Goal: Task Accomplishment & Management: Complete application form

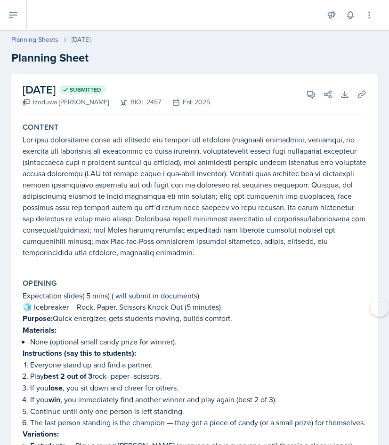
scroll to position [2497, 0]
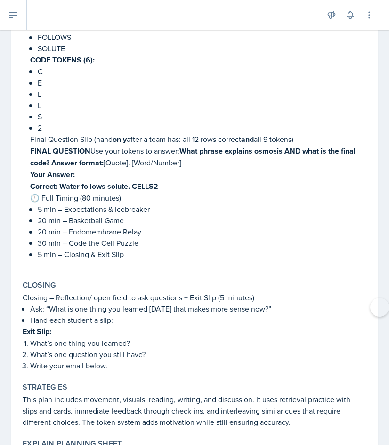
click at [217, 169] on p "Your Answer: ________________________________________" at bounding box center [198, 175] width 336 height 12
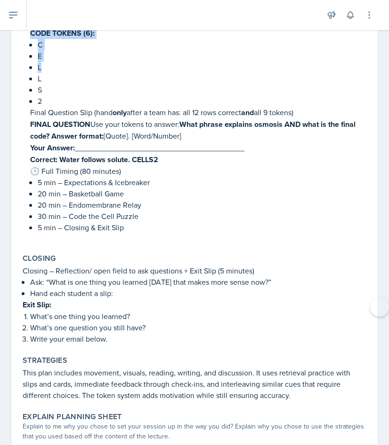
scroll to position [2521, 0]
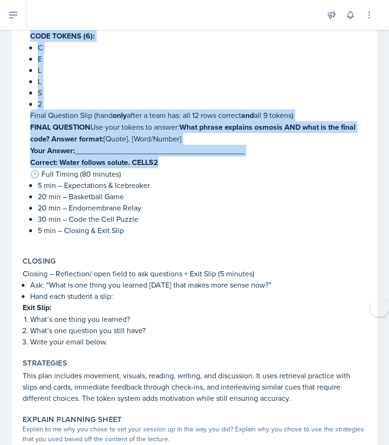
drag, startPoint x: 37, startPoint y: 192, endPoint x: 181, endPoint y: 141, distance: 153.0
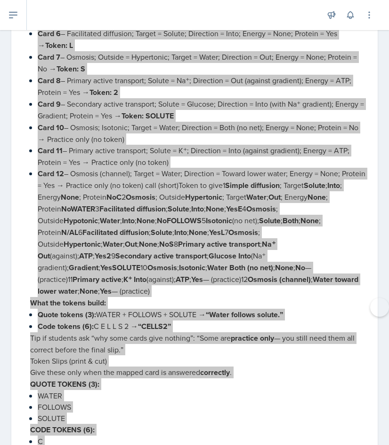
scroll to position [2124, 0]
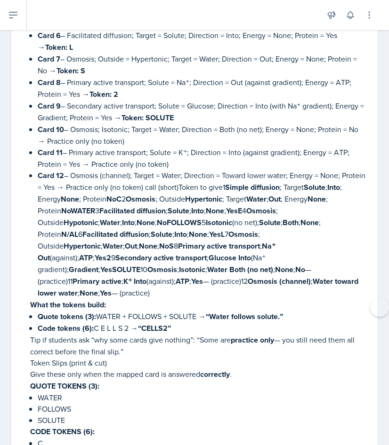
click at [270, 311] on strong "“Water follows solute.”" at bounding box center [244, 316] width 77 height 11
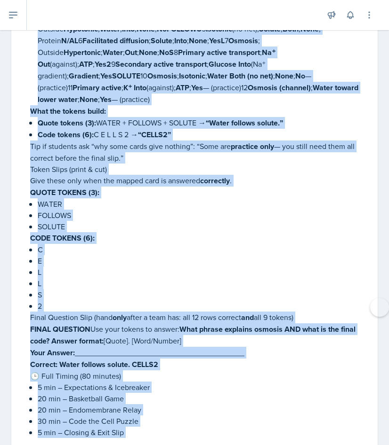
scroll to position [2329, 0]
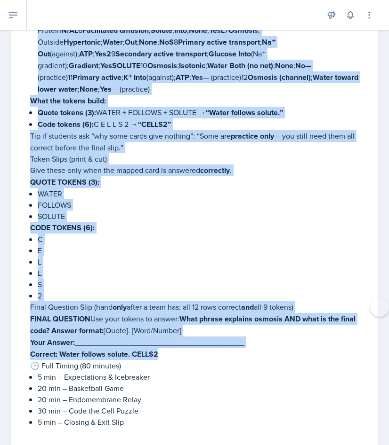
drag, startPoint x: 37, startPoint y: 136, endPoint x: 176, endPoint y: 327, distance: 237.0
copy div "Loremips 4 – Dolo sit Amet Consec (21 adipisc) Elitsed: Doeiusmod temporinc utl…"
click at [169, 188] on p "WATER" at bounding box center [202, 193] width 328 height 11
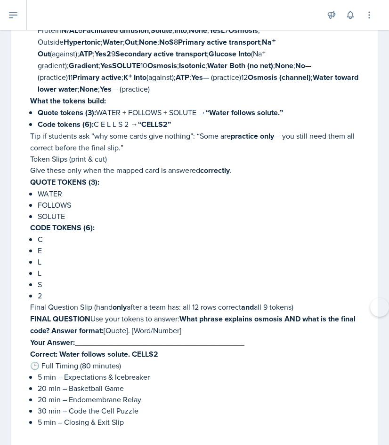
click at [169, 188] on p "WATER" at bounding box center [202, 193] width 328 height 11
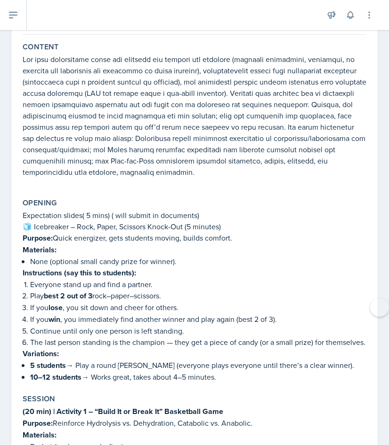
scroll to position [0, 0]
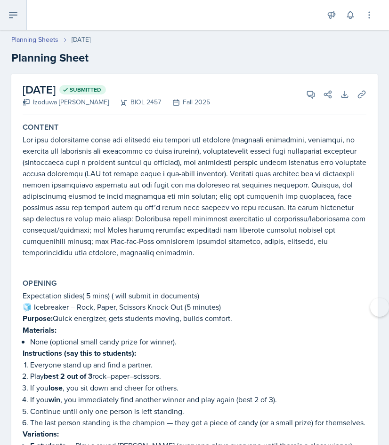
click at [8, 21] on button at bounding box center [13, 15] width 27 height 30
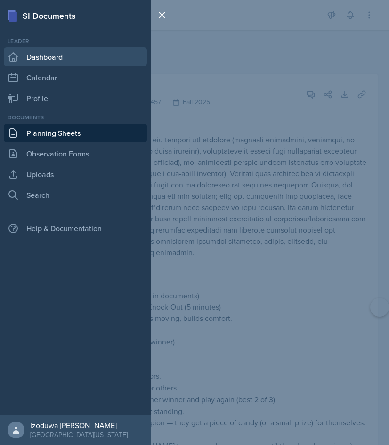
click at [38, 58] on link "Dashboard" at bounding box center [75, 57] width 143 height 19
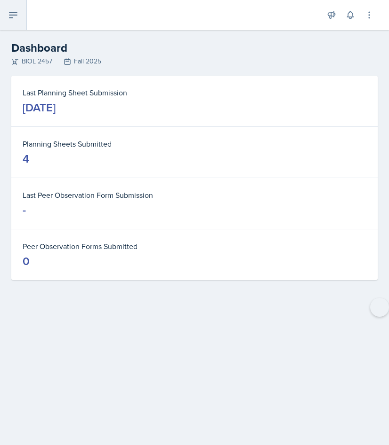
click at [22, 23] on button at bounding box center [13, 15] width 27 height 30
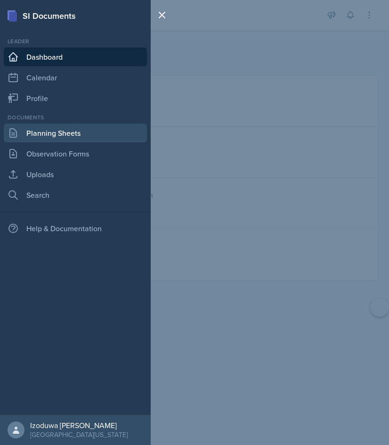
click at [63, 125] on link "Planning Sheets" at bounding box center [75, 133] width 143 height 19
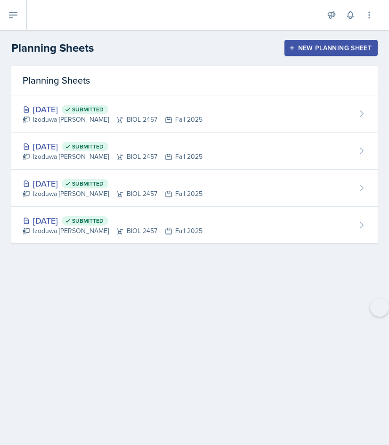
click at [316, 48] on div "New Planning Sheet" at bounding box center [330, 48] width 81 height 8
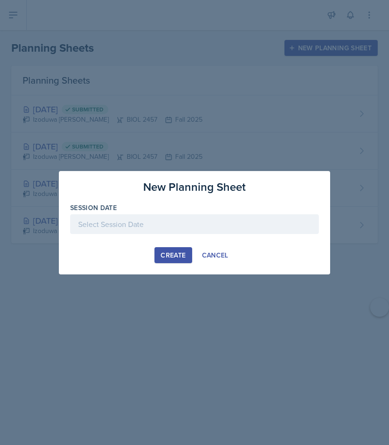
click at [173, 253] on div "Create" at bounding box center [172, 256] width 25 height 8
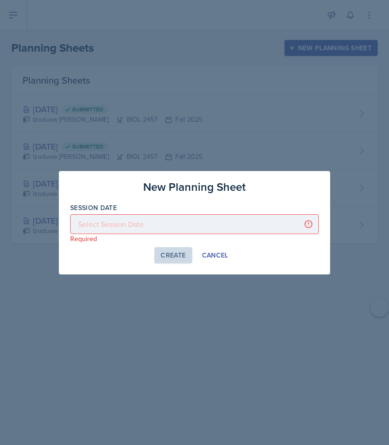
click at [311, 221] on div at bounding box center [194, 225] width 248 height 20
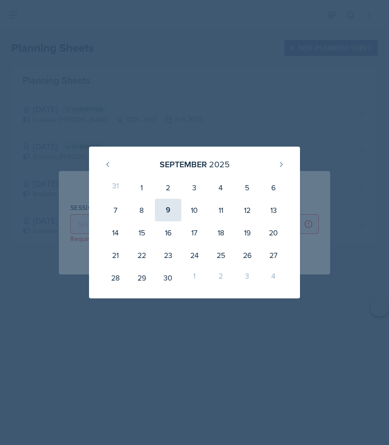
click at [169, 211] on div "9" at bounding box center [168, 210] width 26 height 23
type input "[DATE]"
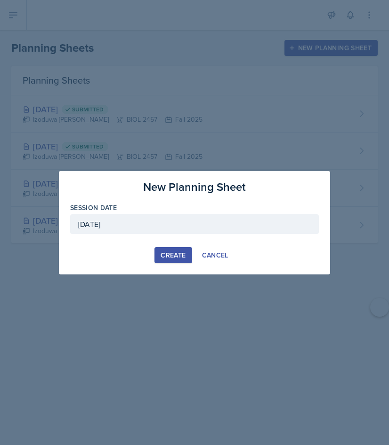
click at [176, 256] on div "Create" at bounding box center [172, 256] width 25 height 8
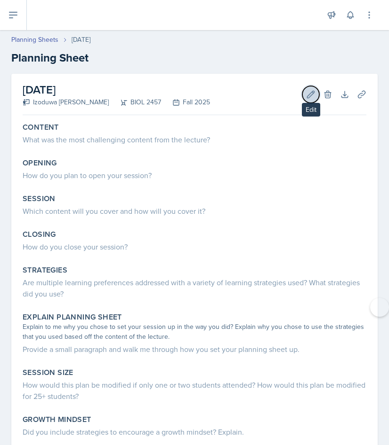
click at [308, 94] on icon at bounding box center [310, 94] width 9 height 9
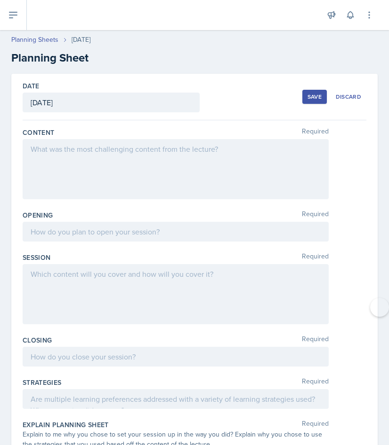
click at [197, 228] on div at bounding box center [176, 232] width 306 height 20
click at [0, 0] on div at bounding box center [0, 0] width 0 height 0
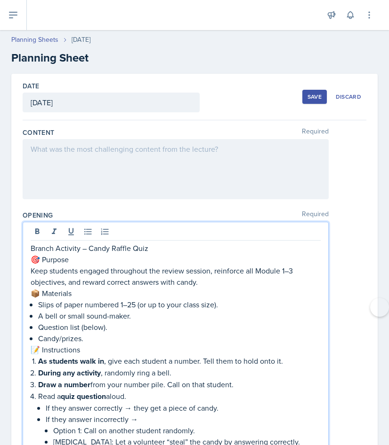
drag, startPoint x: 33, startPoint y: 247, endPoint x: 239, endPoint y: 336, distance: 224.6
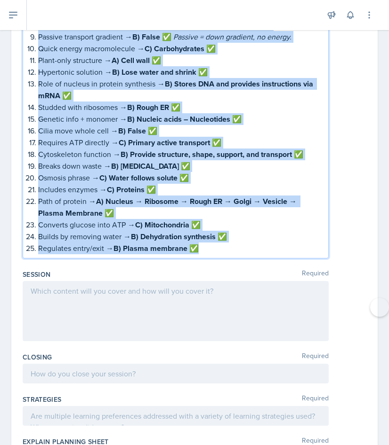
drag, startPoint x: 31, startPoint y: 247, endPoint x: 103, endPoint y: 445, distance: 210.6
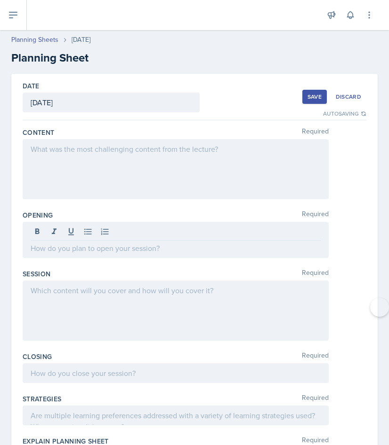
click at [207, 170] on div at bounding box center [176, 169] width 306 height 60
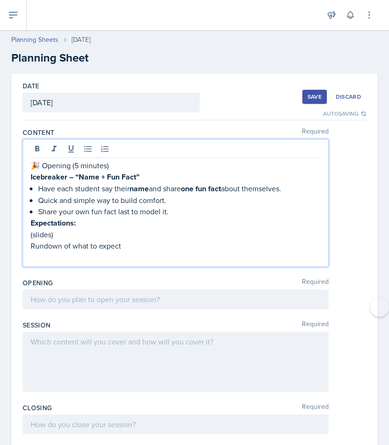
click at [40, 256] on p at bounding box center [176, 257] width 290 height 11
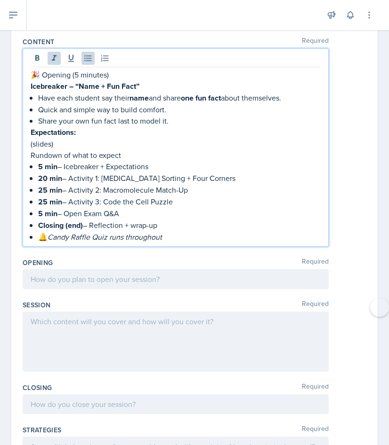
scroll to position [112, 0]
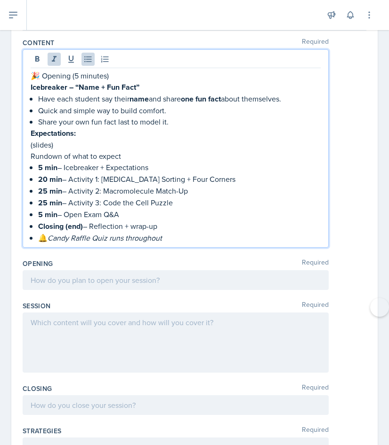
click at [129, 338] on div at bounding box center [176, 343] width 306 height 60
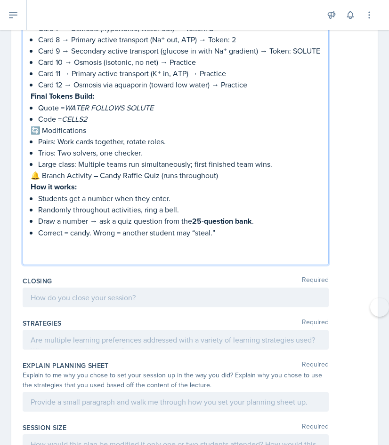
scroll to position [2020, 0]
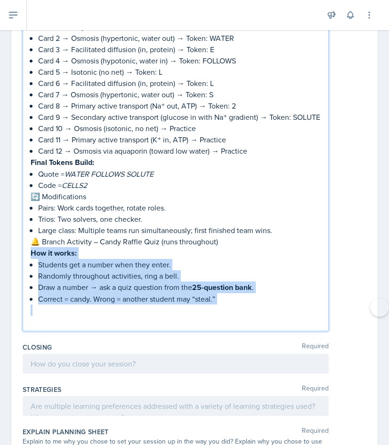
drag, startPoint x: 31, startPoint y: 241, endPoint x: 211, endPoint y: 303, distance: 190.4
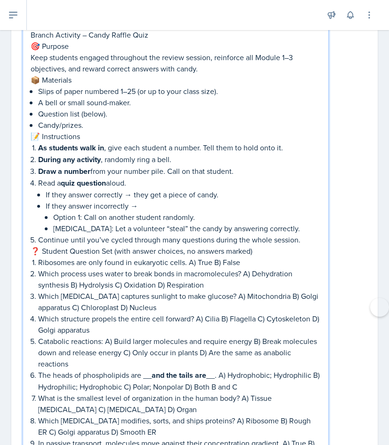
scroll to position [2091, 0]
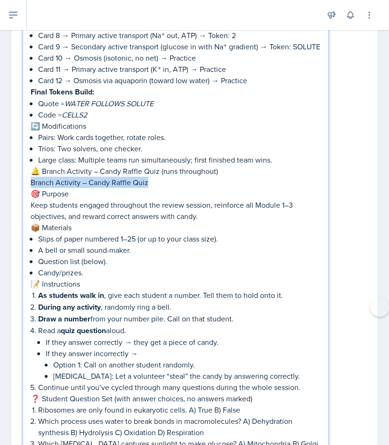
drag, startPoint x: 30, startPoint y: 169, endPoint x: 153, endPoint y: 170, distance: 123.3
click at [153, 177] on p "Branch Activity – Candy Raffle Quiz" at bounding box center [176, 182] width 290 height 11
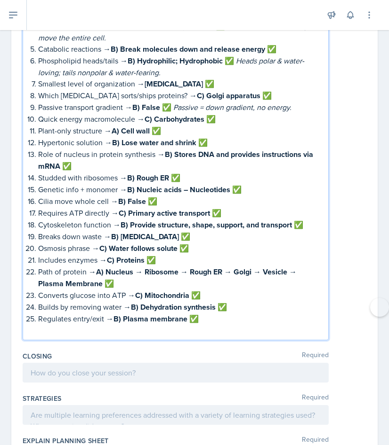
scroll to position [3373, 0]
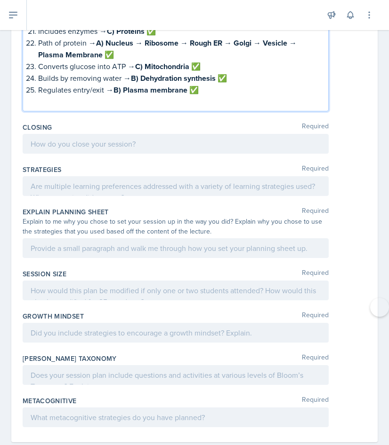
click at [181, 96] on p at bounding box center [176, 101] width 290 height 11
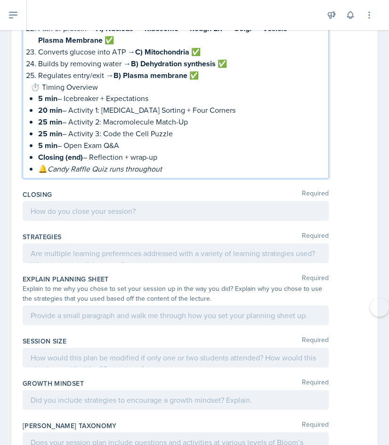
scroll to position [3388, 0]
click at [206, 201] on div at bounding box center [176, 211] width 306 height 20
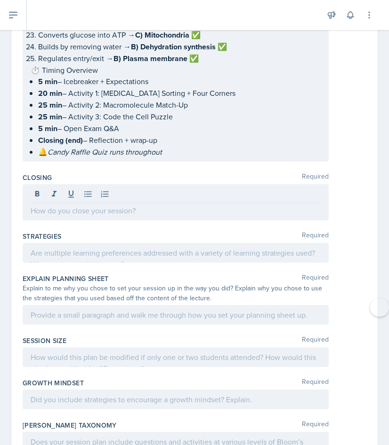
click at [206, 190] on div at bounding box center [176, 196] width 290 height 16
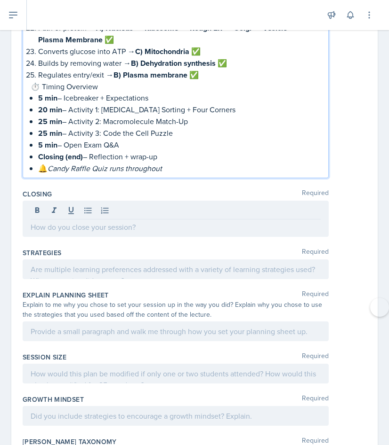
click at [197, 163] on p "🔔 Candy Raffle Quiz runs throughout" at bounding box center [179, 168] width 282 height 11
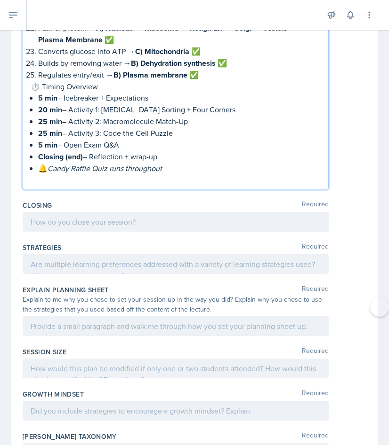
click at [137, 81] on p "⏱ Timing Overview" at bounding box center [176, 86] width 290 height 11
click at [213, 69] on p "Regulates entry/exit → B) Plasma membrane ✅" at bounding box center [179, 75] width 282 height 12
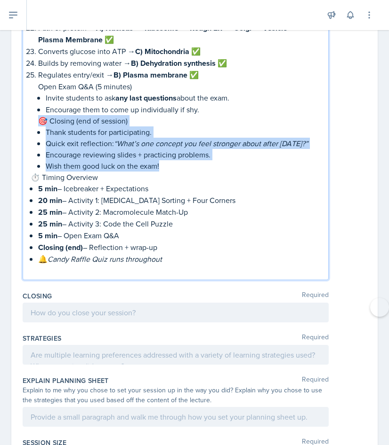
drag, startPoint x: 37, startPoint y: 101, endPoint x: 160, endPoint y: 150, distance: 133.0
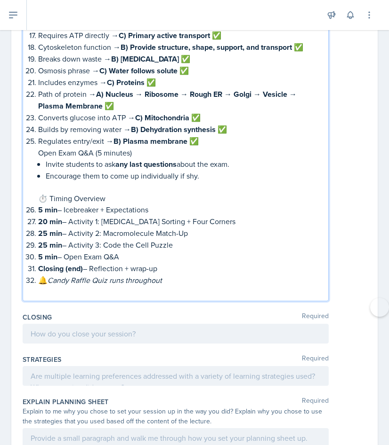
scroll to position [3355, 0]
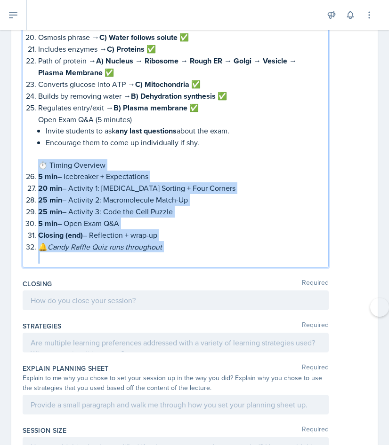
drag, startPoint x: 35, startPoint y: 141, endPoint x: 192, endPoint y: 249, distance: 190.1
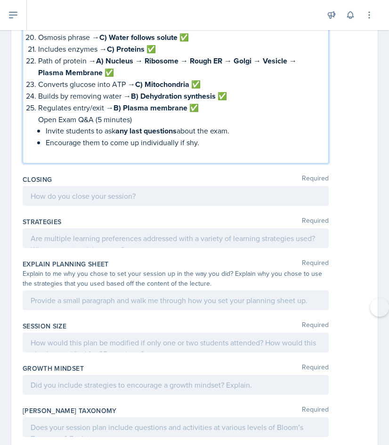
click at [58, 186] on div at bounding box center [176, 196] width 306 height 20
click at [0, 0] on icon at bounding box center [0, 0] width 0 height 0
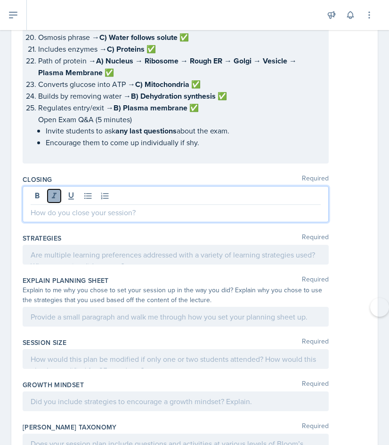
click at [56, 191] on icon at bounding box center [53, 195] width 9 height 9
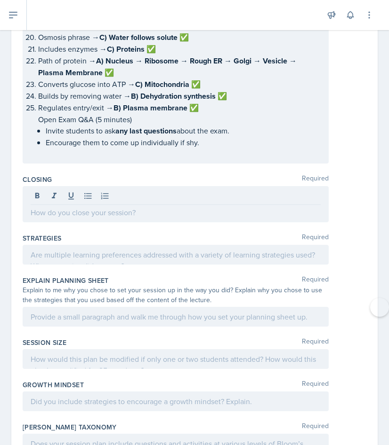
click at [66, 199] on div at bounding box center [176, 204] width 306 height 36
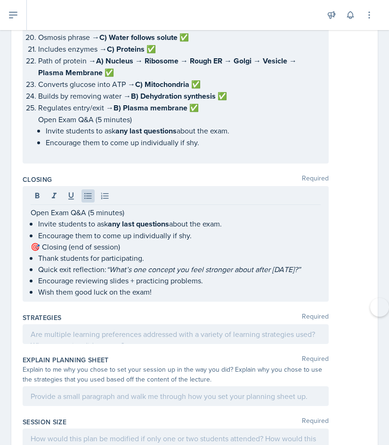
drag, startPoint x: 27, startPoint y: 196, endPoint x: 91, endPoint y: 220, distance: 68.6
click at [91, 220] on div "Open Exam Q&A (5 minutes) Invite students to ask any last questions about the e…" at bounding box center [176, 244] width 306 height 116
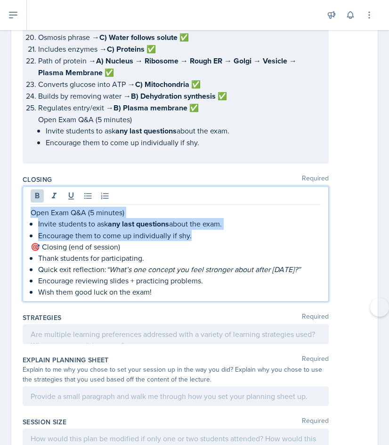
drag, startPoint x: 32, startPoint y: 190, endPoint x: 202, endPoint y: 215, distance: 172.1
click at [202, 215] on div "Open Exam Q&A (5 minutes) Invite students to ask any last questions about the e…" at bounding box center [176, 252] width 290 height 91
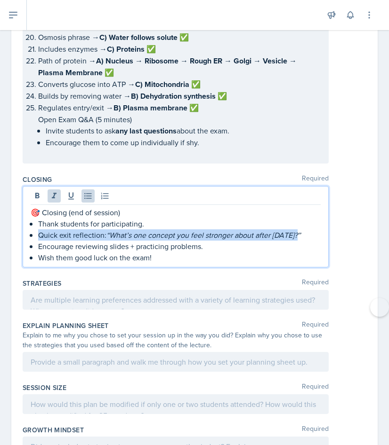
drag, startPoint x: 40, startPoint y: 213, endPoint x: 310, endPoint y: 212, distance: 269.6
click at [310, 230] on p "Quick exit reflection: “What’s one concept you feel stronger about after [DATE]…" at bounding box center [179, 235] width 282 height 11
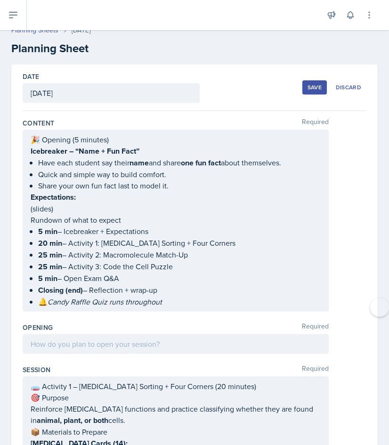
scroll to position [0, 0]
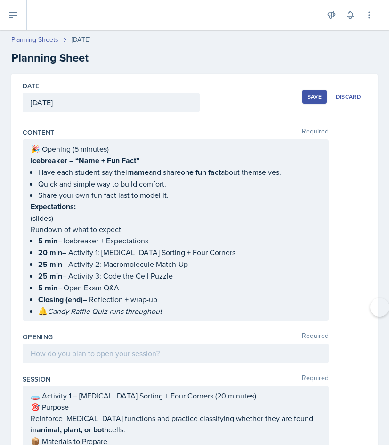
drag, startPoint x: 29, startPoint y: 146, endPoint x: 213, endPoint y: 301, distance: 240.4
click at [213, 301] on div "🎉 Opening (5 minutes) Icebreaker – “Name + Fun Fact” Have each student say thei…" at bounding box center [176, 230] width 306 height 182
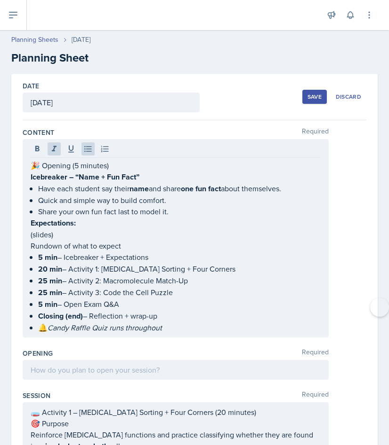
drag, startPoint x: 29, startPoint y: 164, endPoint x: 120, endPoint y: 258, distance: 131.1
click at [120, 258] on div "🎉 Opening (5 minutes) Icebreaker – “Name + Fun Fact” Have each student say thei…" at bounding box center [176, 238] width 306 height 199
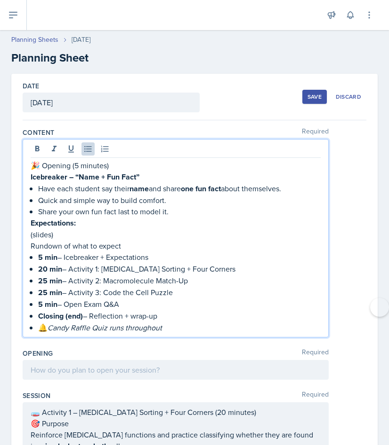
click at [36, 202] on div "🎉 Opening (5 minutes) Icebreaker – “Name + Fun Fact” Have each student say thei…" at bounding box center [176, 247] width 290 height 174
click at [35, 173] on strong "Icebreaker – “Name + Fun Fact”" at bounding box center [85, 177] width 109 height 11
click at [35, 164] on p "🎉 Opening (5 minutes)" at bounding box center [176, 165] width 290 height 11
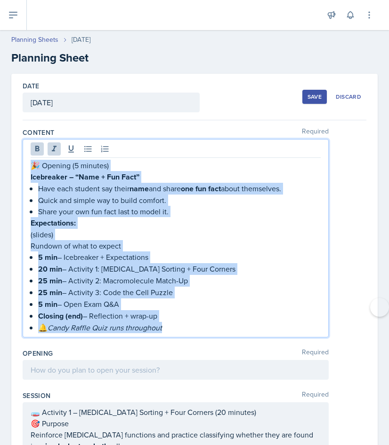
drag, startPoint x: 31, startPoint y: 164, endPoint x: 168, endPoint y: 328, distance: 213.7
click at [168, 328] on div "🎉 Opening (5 minutes) Icebreaker – “Name + Fun Fact” Have each student say thei…" at bounding box center [176, 247] width 290 height 174
copy div "🎉 Opening (5 minutes) Icebreaker – “Name + Fun Fact” Have each student say thei…"
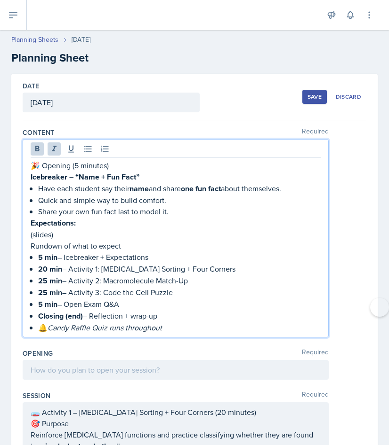
click at [151, 368] on div at bounding box center [176, 370] width 306 height 20
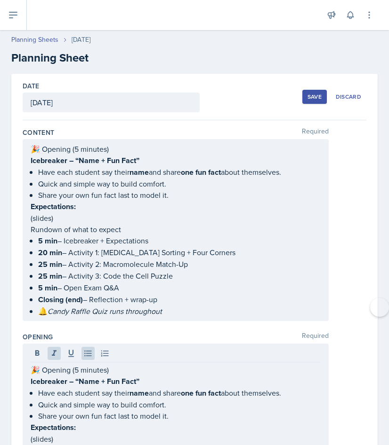
drag, startPoint x: 29, startPoint y: 151, endPoint x: 180, endPoint y: 259, distance: 185.6
click at [180, 259] on div "🎉 Opening (5 minutes) Icebreaker – “Name + Fun Fact” Have each student say thei…" at bounding box center [176, 230] width 306 height 182
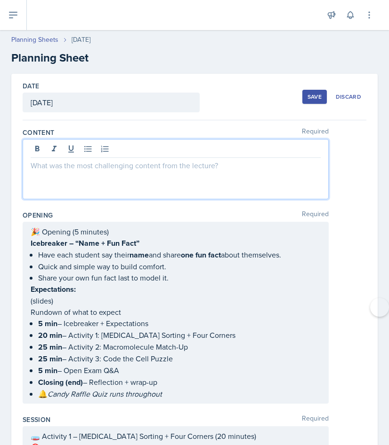
drag, startPoint x: 31, startPoint y: 165, endPoint x: 268, endPoint y: 166, distance: 236.6
click at [268, 166] on p at bounding box center [176, 165] width 290 height 11
drag, startPoint x: 33, startPoint y: 167, endPoint x: 96, endPoint y: 175, distance: 63.1
click at [96, 175] on div at bounding box center [176, 169] width 306 height 60
click at [71, 165] on p at bounding box center [176, 165] width 290 height 11
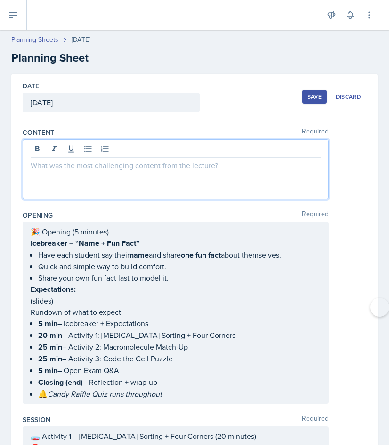
click at [71, 165] on p at bounding box center [176, 165] width 290 height 11
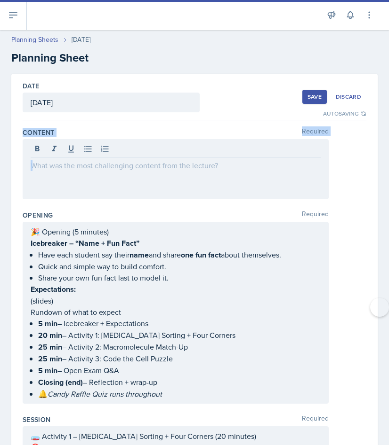
drag, startPoint x: 20, startPoint y: 129, endPoint x: 229, endPoint y: 175, distance: 214.0
click at [229, 175] on div at bounding box center [176, 169] width 306 height 60
drag, startPoint x: 21, startPoint y: 131, endPoint x: 222, endPoint y: 165, distance: 203.2
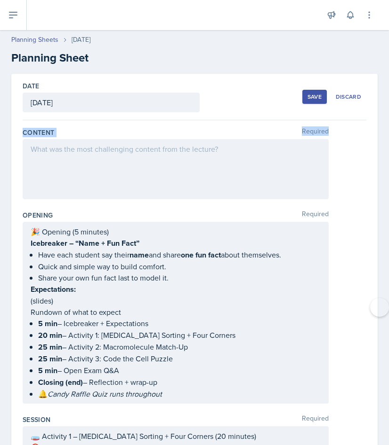
click at [170, 163] on div at bounding box center [176, 169] width 306 height 60
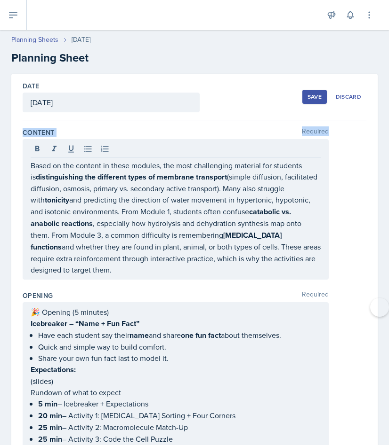
drag, startPoint x: 21, startPoint y: 126, endPoint x: 143, endPoint y: 206, distance: 145.7
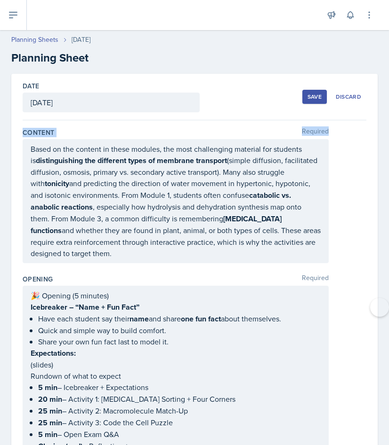
click at [44, 130] on label "Content" at bounding box center [39, 132] width 32 height 9
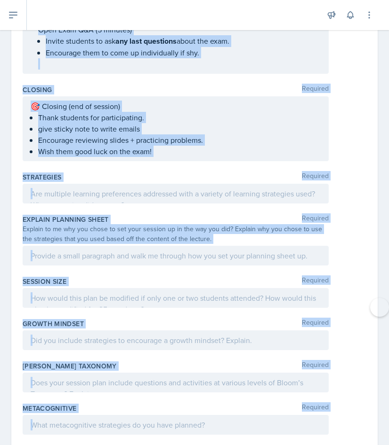
scroll to position [3538, 0]
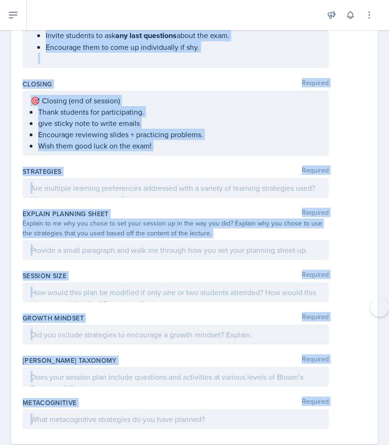
drag, startPoint x: 23, startPoint y: 131, endPoint x: 217, endPoint y: 445, distance: 368.8
copy div "Loremip Dolorsit Ametc ad eli seddoei te incid utlabor, etd magn aliquaenima mi…"
click at [97, 183] on p at bounding box center [176, 188] width 290 height 11
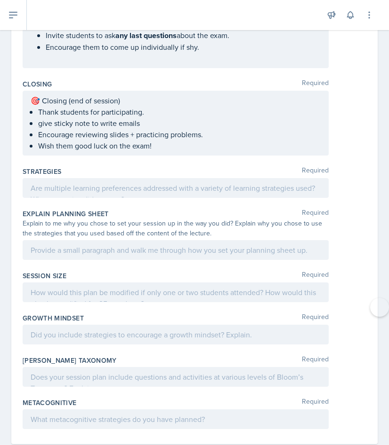
scroll to position [3555, 0]
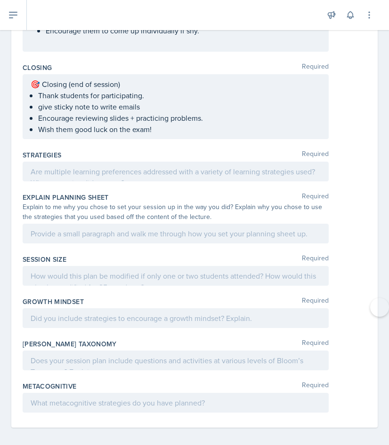
click at [97, 166] on p at bounding box center [176, 171] width 290 height 11
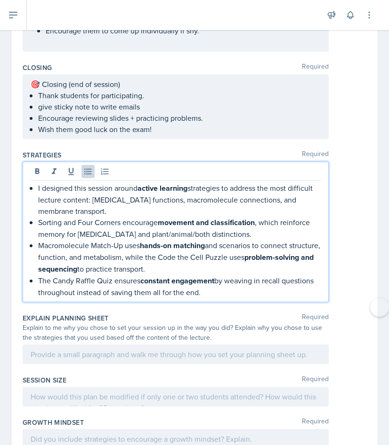
click at [246, 345] on div at bounding box center [176, 355] width 306 height 20
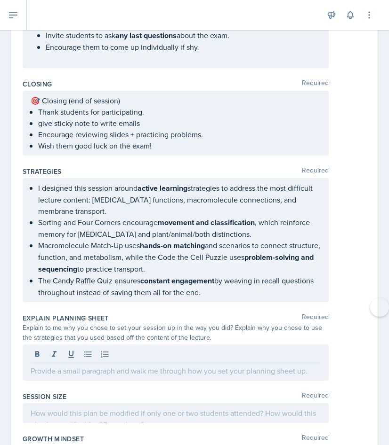
click at [246, 348] on div at bounding box center [176, 356] width 290 height 16
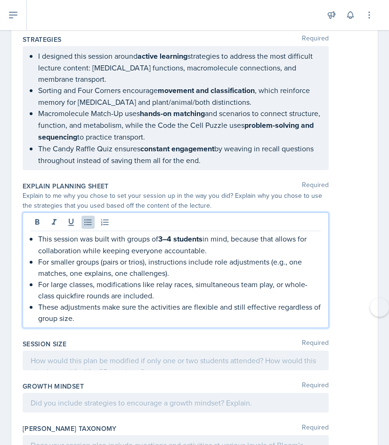
scroll to position [3737, 0]
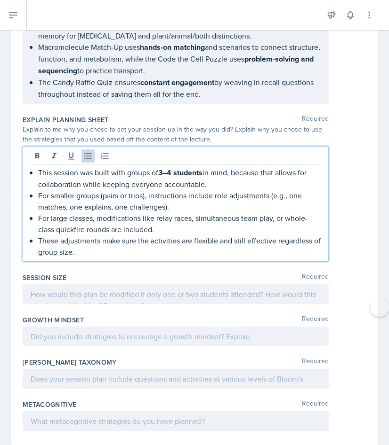
click at [154, 289] on p at bounding box center [176, 294] width 290 height 11
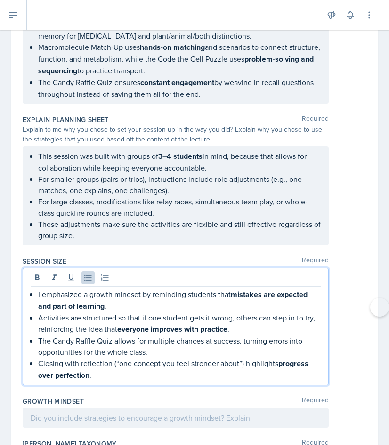
click at [225, 408] on div at bounding box center [176, 418] width 306 height 20
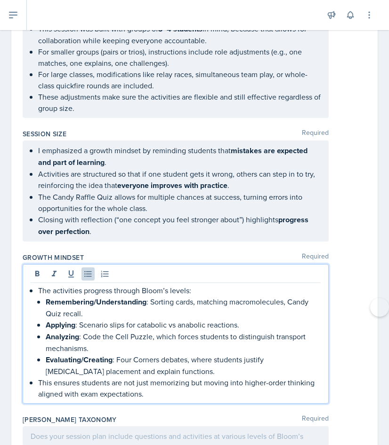
scroll to position [3920, 0]
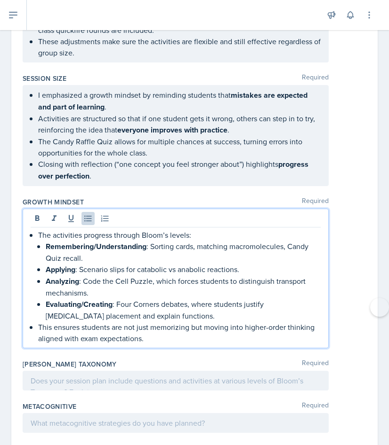
click at [35, 230] on div "The activities progress through Bloom’s levels: Remembering/Understanding : Sor…" at bounding box center [176, 287] width 290 height 115
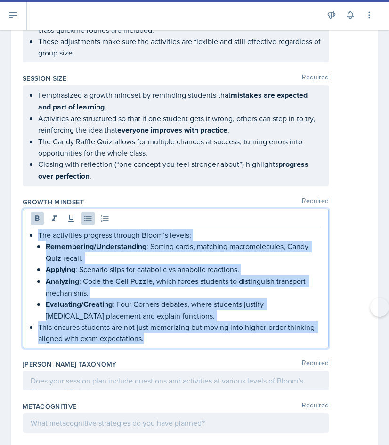
drag, startPoint x: 30, startPoint y: 207, endPoint x: 173, endPoint y: 322, distance: 183.4
click at [173, 322] on div "The activities progress through Bloom’s levels: Remembering/Understanding : Sor…" at bounding box center [176, 279] width 306 height 140
copy ul "The activities progress through Bloom’s levels: Remembering/Understanding : Sor…"
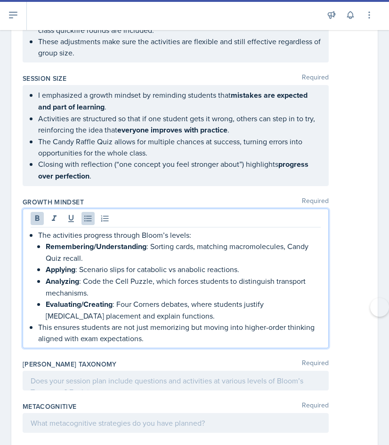
click at [118, 371] on div at bounding box center [176, 381] width 306 height 20
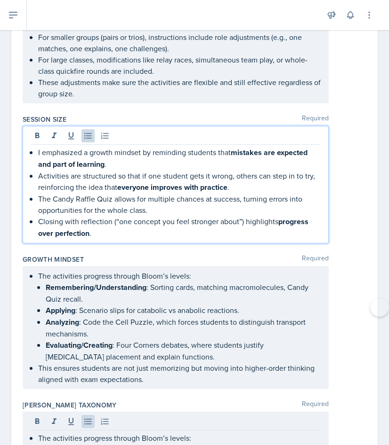
scroll to position [3895, 0]
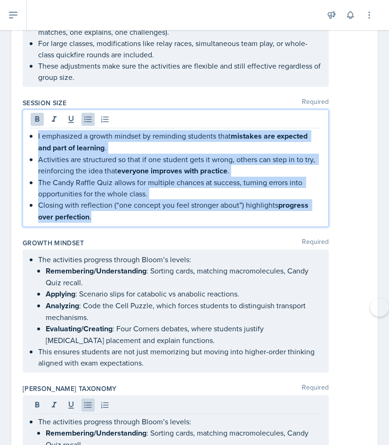
drag, startPoint x: 34, startPoint y: 114, endPoint x: 122, endPoint y: 194, distance: 118.6
click at [122, 194] on div "I emphasized a growth mindset by reminding students that mistakes are expected …" at bounding box center [176, 176] width 290 height 93
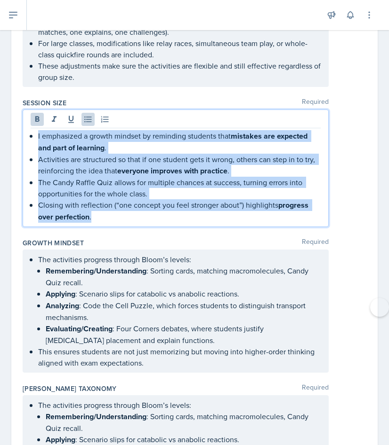
copy ul "I emphasized a growth mindset by reminding students that mistakes are expected …"
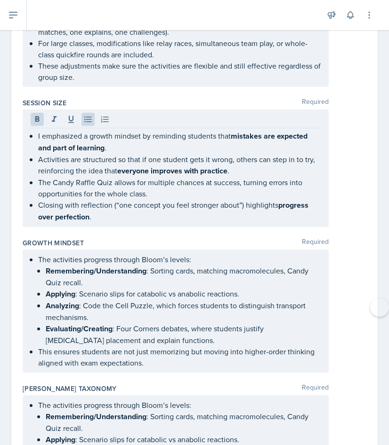
drag, startPoint x: 29, startPoint y: 231, endPoint x: 118, endPoint y: 320, distance: 126.4
click at [118, 320] on div "The activities progress through Bloom’s levels: Remembering/Understanding : Sor…" at bounding box center [176, 311] width 306 height 123
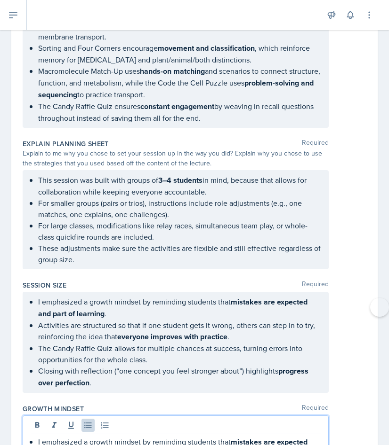
scroll to position [3729, 0]
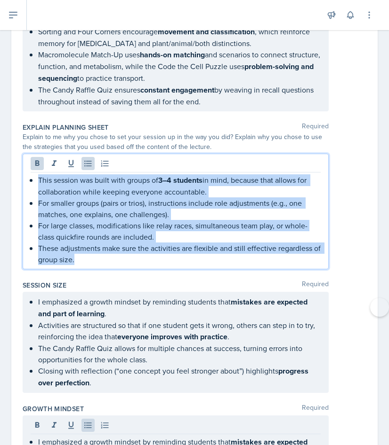
drag, startPoint x: 38, startPoint y: 155, endPoint x: 150, endPoint y: 245, distance: 143.3
click at [150, 245] on div "This session was built with groups of 3–4 students in mind, because that allows…" at bounding box center [176, 212] width 306 height 116
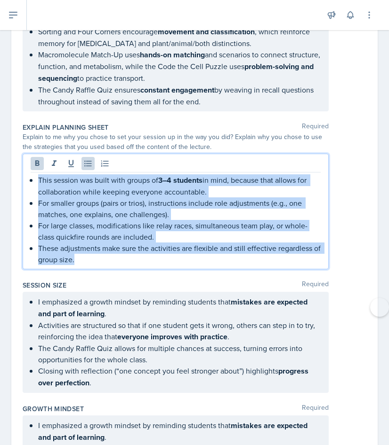
copy ul "This session was built with groups of 3–4 students in mind, because that allows…"
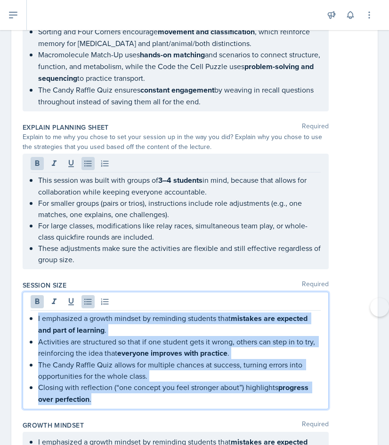
drag, startPoint x: 40, startPoint y: 276, endPoint x: 125, endPoint y: 388, distance: 140.6
click at [125, 388] on div "Session Size Required I emphasized a growth mindset by reminding students that …" at bounding box center [194, 347] width 343 height 140
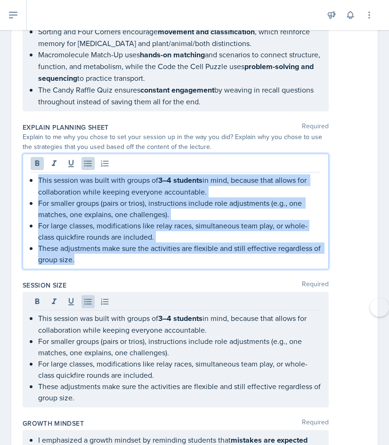
drag, startPoint x: 36, startPoint y: 155, endPoint x: 135, endPoint y: 236, distance: 127.3
click at [135, 236] on div "This session was built with groups of 3–4 students in mind, because that allows…" at bounding box center [176, 220] width 290 height 91
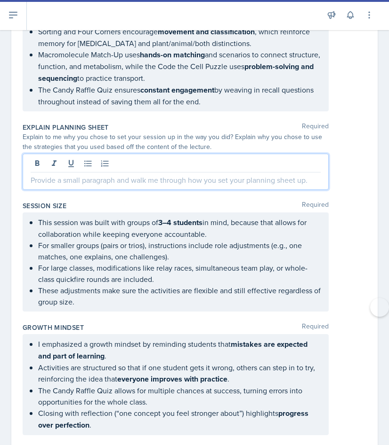
paste div
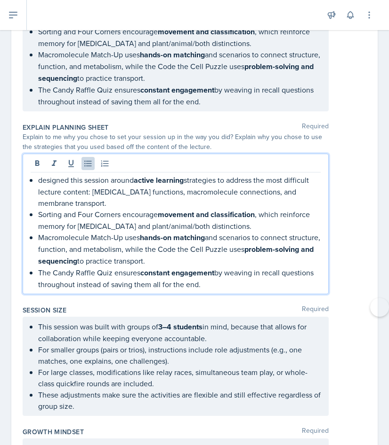
click at [38, 175] on p "designed this session around active learning strategies to address the most dif…" at bounding box center [179, 192] width 282 height 34
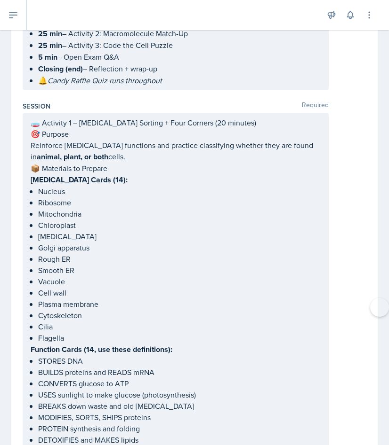
scroll to position [0, 0]
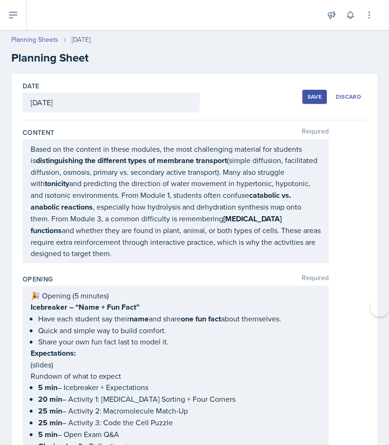
click at [209, 111] on div "Date [DATE] [DATE] 31 1 2 3 4 5 6 7 8 9 10 11 12 13 14 15 16 17 18 19 20 21 22 …" at bounding box center [194, 97] width 343 height 47
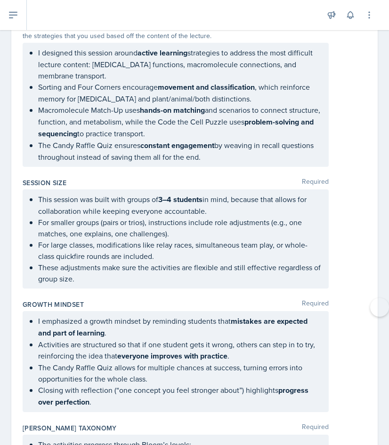
scroll to position [4017, 0]
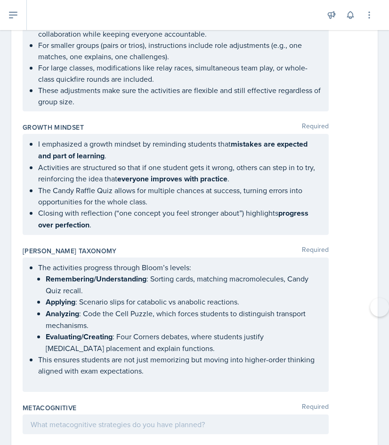
click at [290, 415] on div at bounding box center [176, 425] width 306 height 20
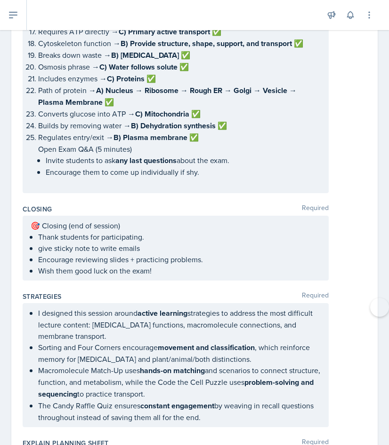
scroll to position [3414, 0]
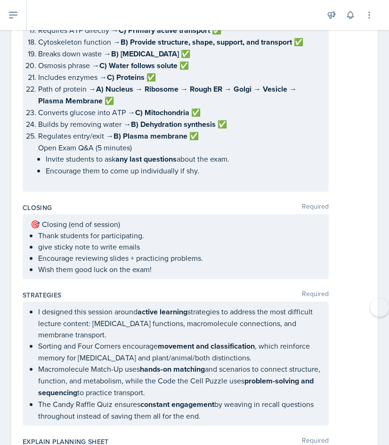
click at [143, 241] on p "give sticky note to write emails" at bounding box center [179, 246] width 282 height 11
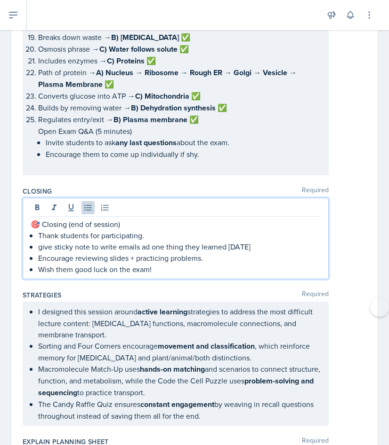
click at [146, 241] on p "give sticky note to write emails ad one thing they learned [DATE]" at bounding box center [179, 246] width 282 height 11
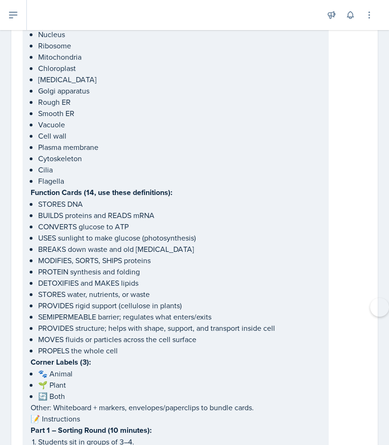
scroll to position [0, 0]
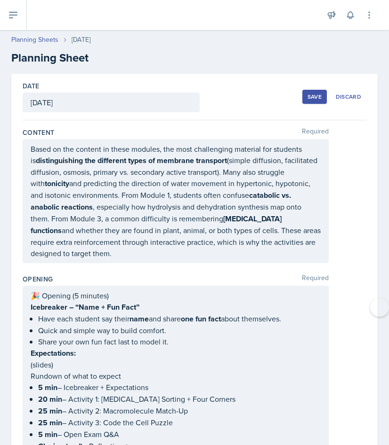
click at [310, 99] on div "Save" at bounding box center [314, 97] width 14 height 8
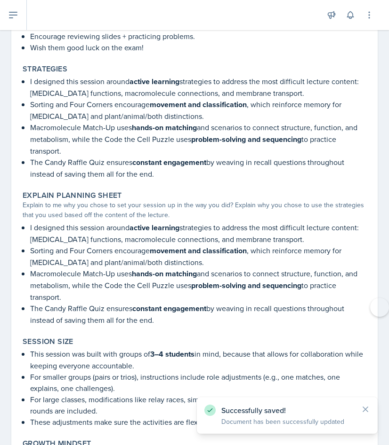
scroll to position [3789, 0]
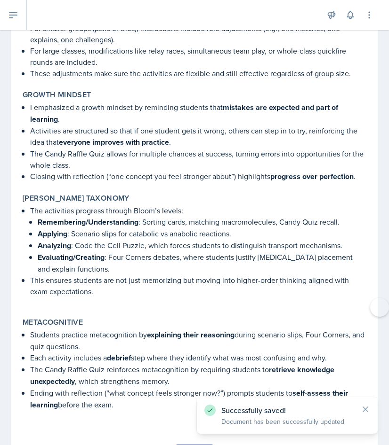
click at [192, 445] on div "Submit" at bounding box center [194, 453] width 25 height 8
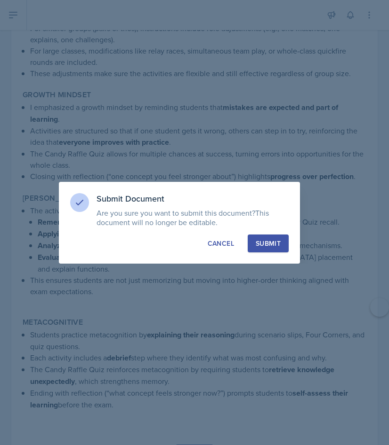
click at [270, 248] on button "Submit" at bounding box center [267, 244] width 41 height 18
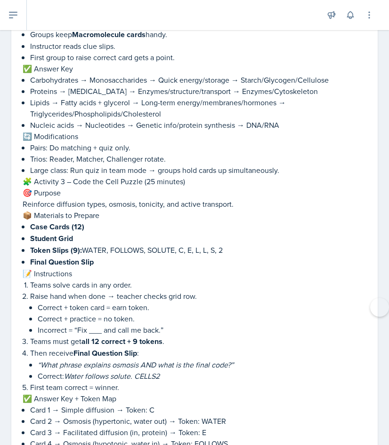
scroll to position [1640, 0]
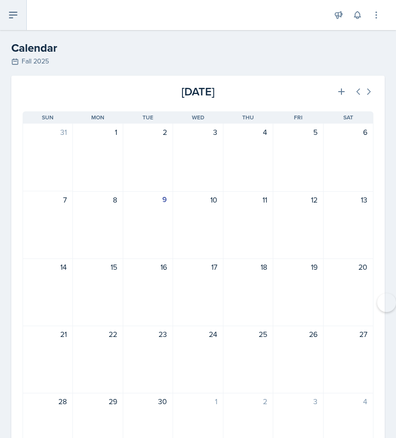
click at [12, 18] on icon at bounding box center [13, 14] width 11 height 11
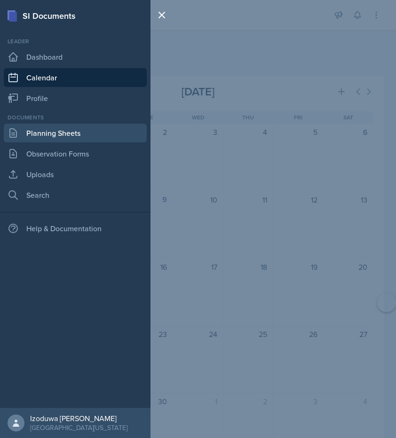
click at [55, 127] on link "Planning Sheets" at bounding box center [75, 133] width 143 height 19
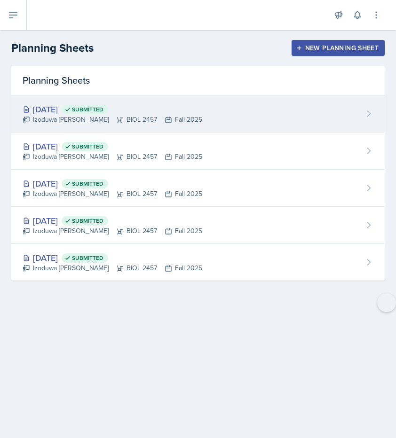
click at [56, 125] on div "Sep 9th, 2025 Submitted Izoduwa Omoruyi BIOL 2457 Fall 2025" at bounding box center [198, 113] width 374 height 37
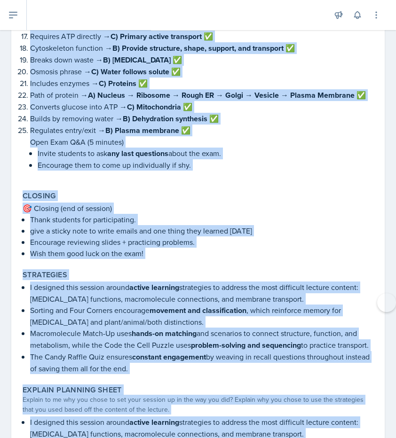
scroll to position [3256, 0]
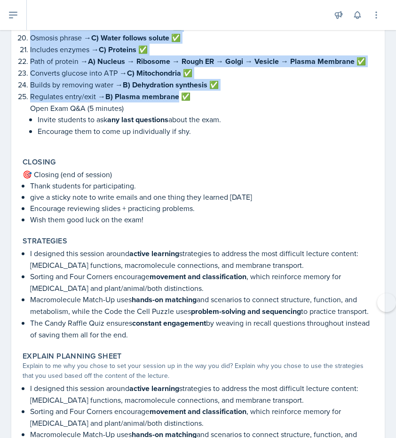
drag, startPoint x: 22, startPoint y: 62, endPoint x: 177, endPoint y: 39, distance: 157.0
copy div "Keep students engaged throughout the review session, reinforce all Module 1–3 o…"
